Goal: Navigation & Orientation: Find specific page/section

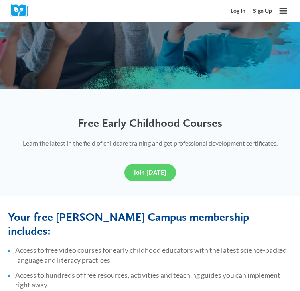
scroll to position [239, 0]
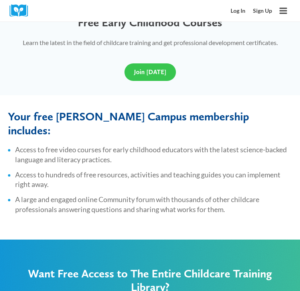
click at [149, 76] on span "Join [DATE]" at bounding box center [150, 72] width 32 height 8
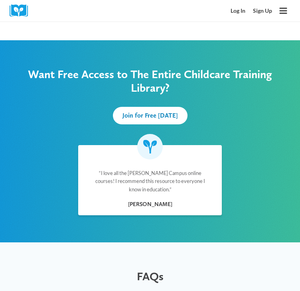
scroll to position [478, 0]
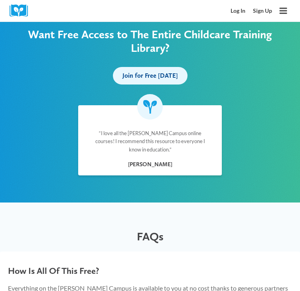
click at [145, 79] on span "Join for Free [DATE]" at bounding box center [149, 76] width 55 height 8
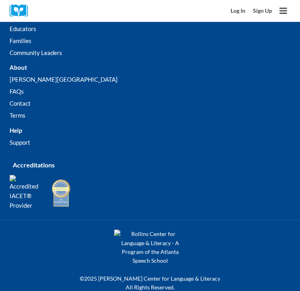
scroll to position [1036, 0]
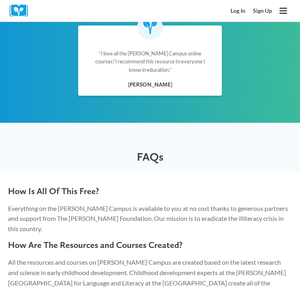
scroll to position [319, 0]
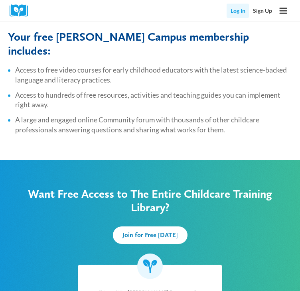
click at [234, 11] on link "Log In" at bounding box center [237, 11] width 22 height 14
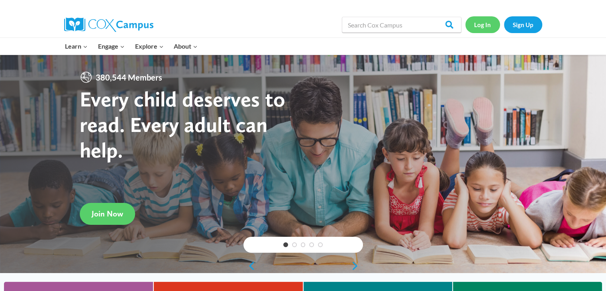
click at [472, 24] on link "Log In" at bounding box center [482, 24] width 35 height 16
